Goal: Task Accomplishment & Management: Use online tool/utility

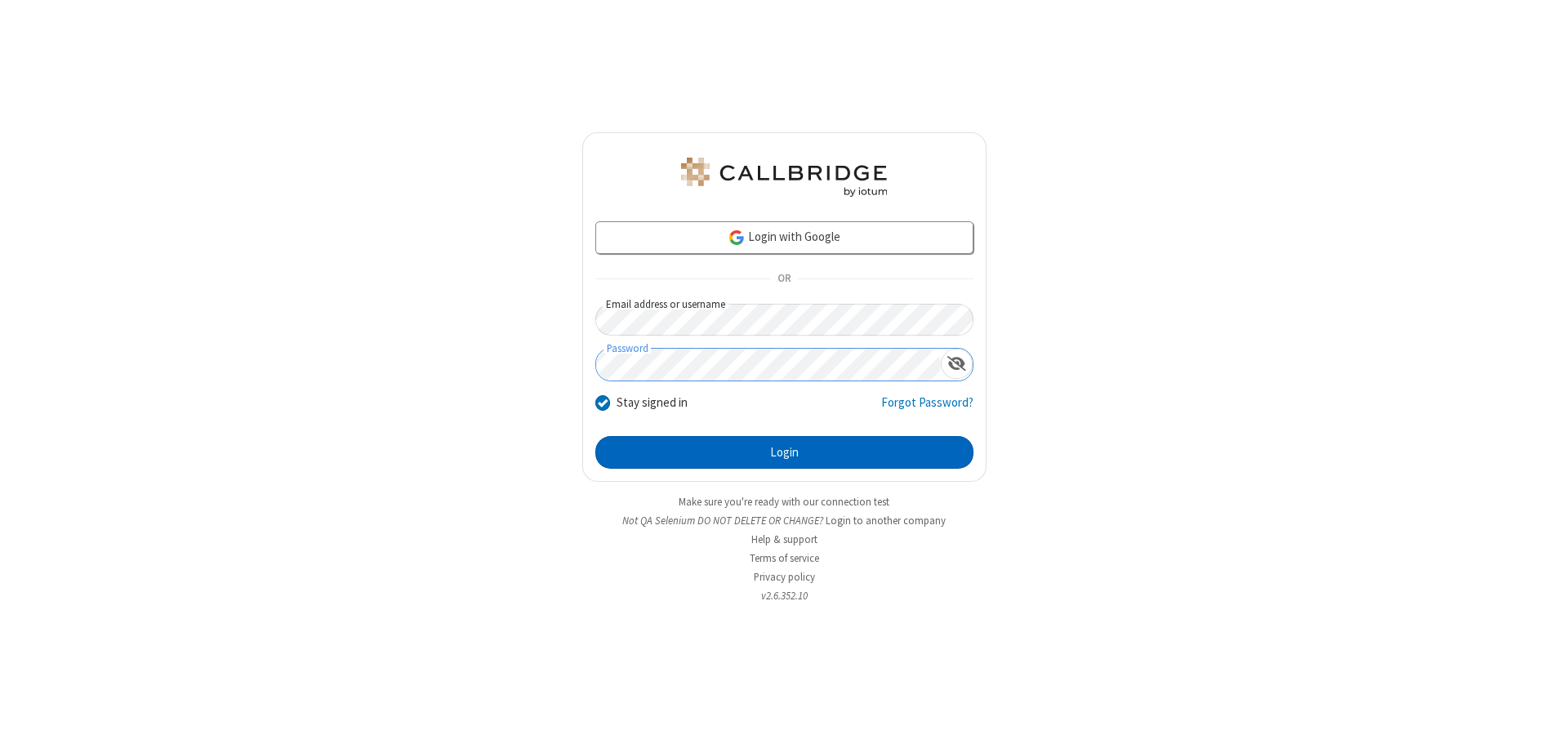
click at [784, 452] on button "Login" at bounding box center [784, 453] width 378 height 33
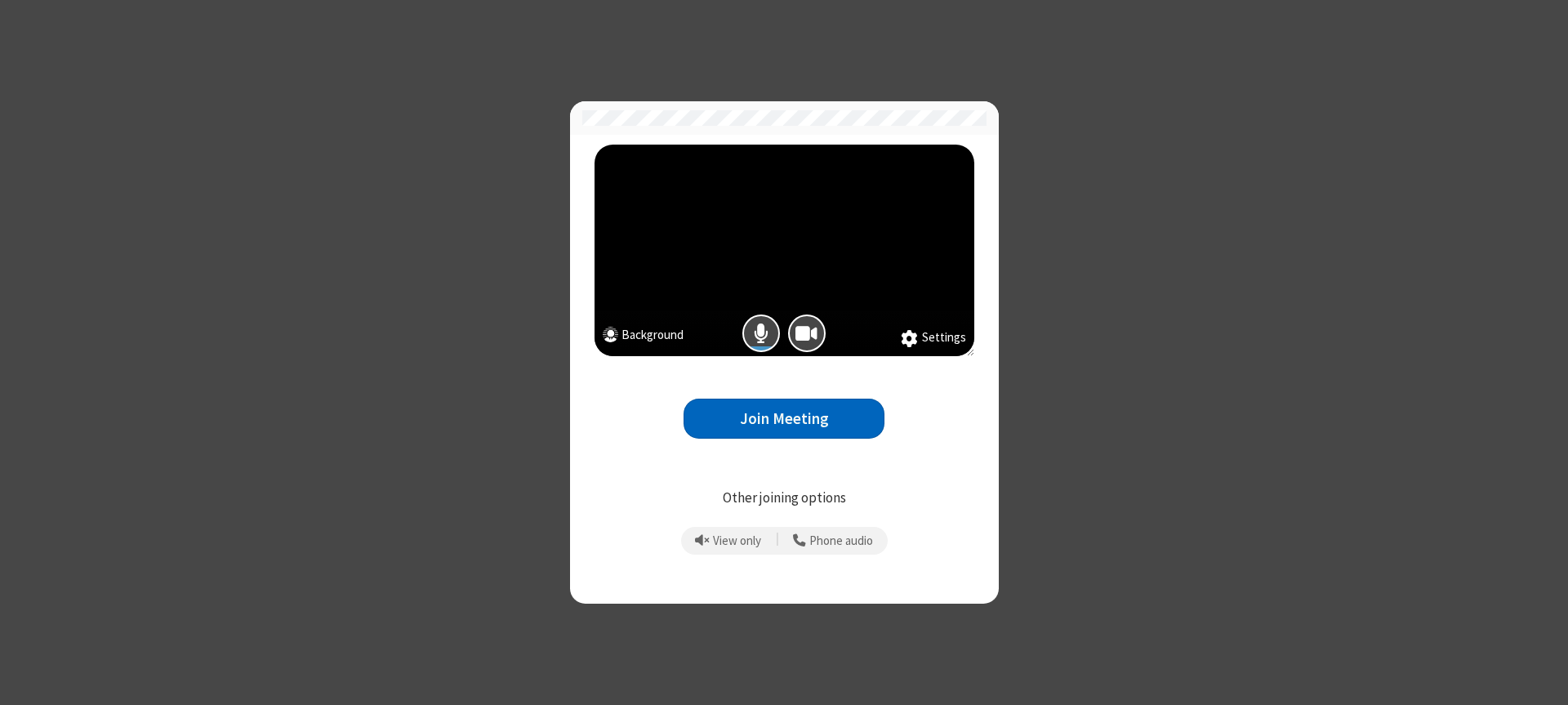
click at [784, 419] on button "Join Meeting" at bounding box center [784, 419] width 201 height 40
